Goal: Task Accomplishment & Management: Manage account settings

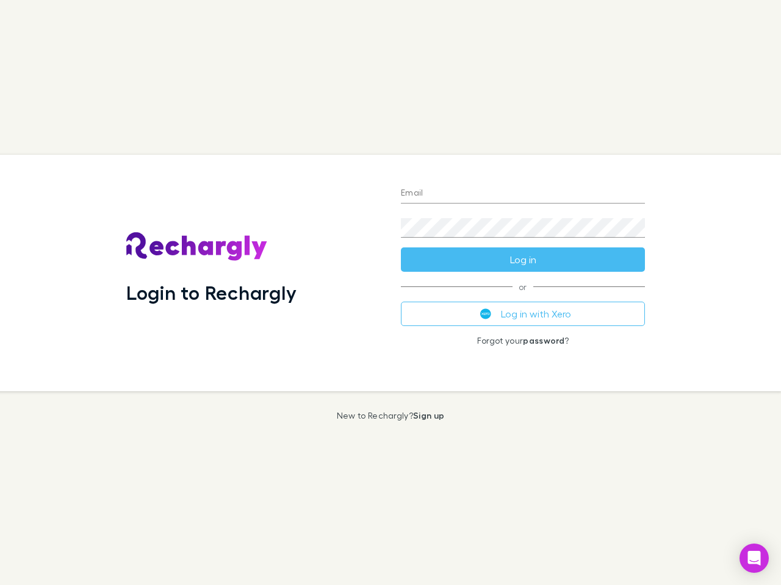
click at [390, 293] on div "Login to Rechargly" at bounding box center [253, 273] width 274 height 237
click at [523, 194] on input "Email" at bounding box center [523, 194] width 244 height 20
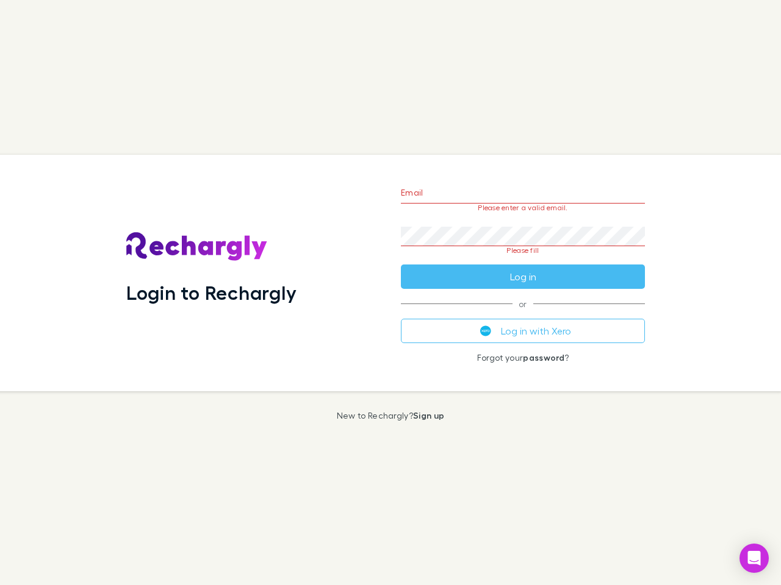
click at [523, 260] on form "Email Please enter a valid email. Password Please fill Log in" at bounding box center [523, 231] width 244 height 115
click at [523, 314] on div "Email Please enter a valid email. Password Please fill Log in or Log in with Xe…" at bounding box center [522, 273] width 263 height 237
click at [754, 559] on icon "Open Intercom Messenger" at bounding box center [754, 558] width 13 height 15
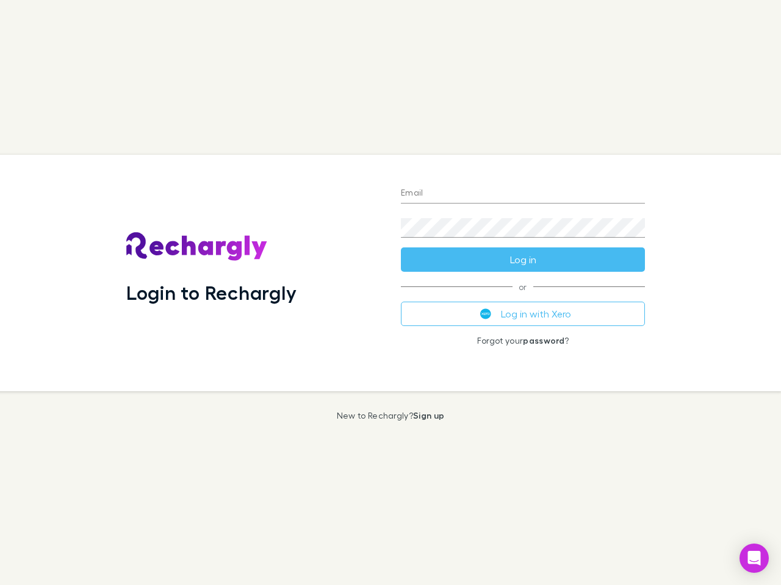
click at [390, 293] on div "Login to Rechargly" at bounding box center [253, 273] width 274 height 237
click at [523, 194] on input "Email" at bounding box center [523, 194] width 244 height 20
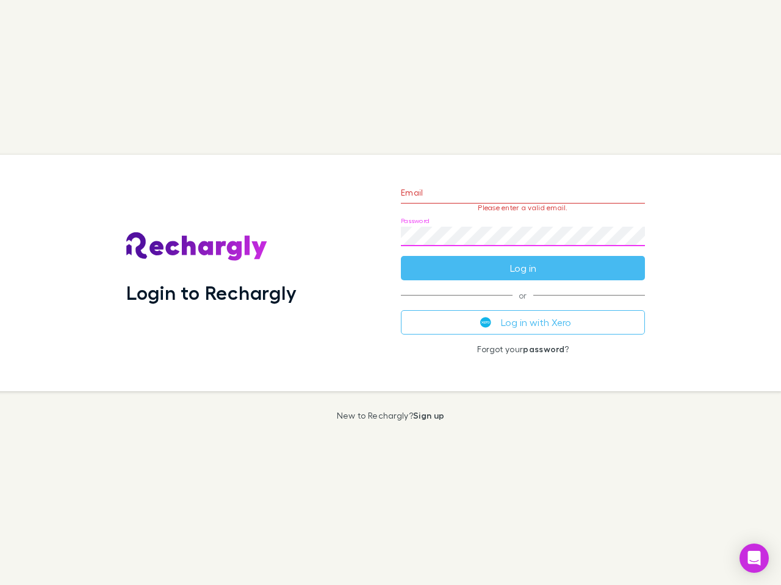
click at [523, 260] on form "Email Please enter a valid email. Password Log in" at bounding box center [523, 227] width 244 height 106
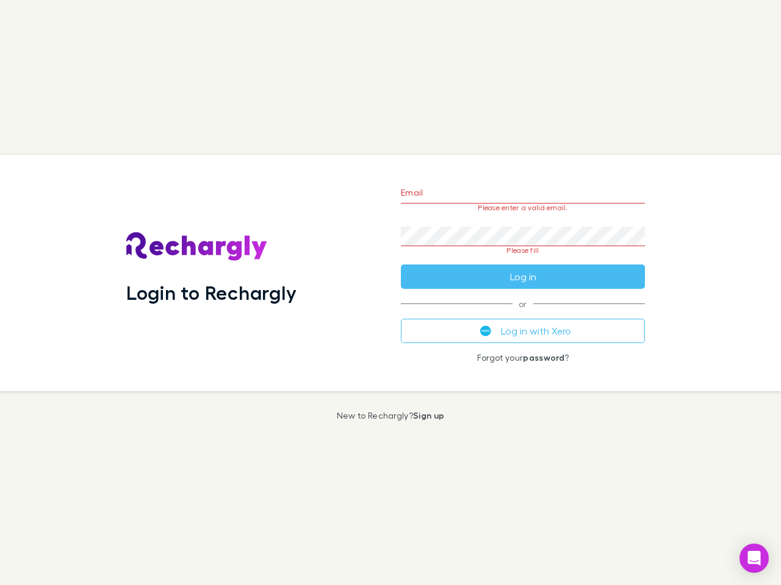
click at [523, 314] on div "Email Please enter a valid email. Password Please fill Log in or Log in with Xe…" at bounding box center [522, 273] width 263 height 237
click at [754, 559] on icon "Open Intercom Messenger" at bounding box center [754, 558] width 13 height 15
